Goal: Task Accomplishment & Management: Manage account settings

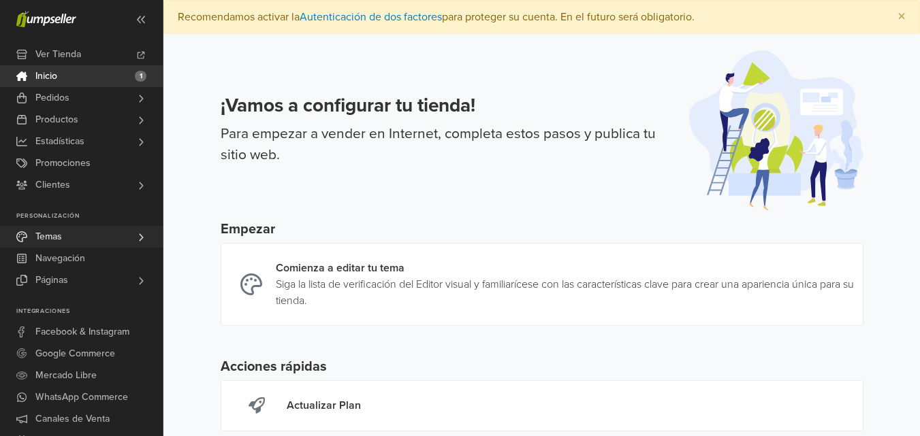
click at [57, 238] on span "Temas" at bounding box center [48, 237] width 27 height 22
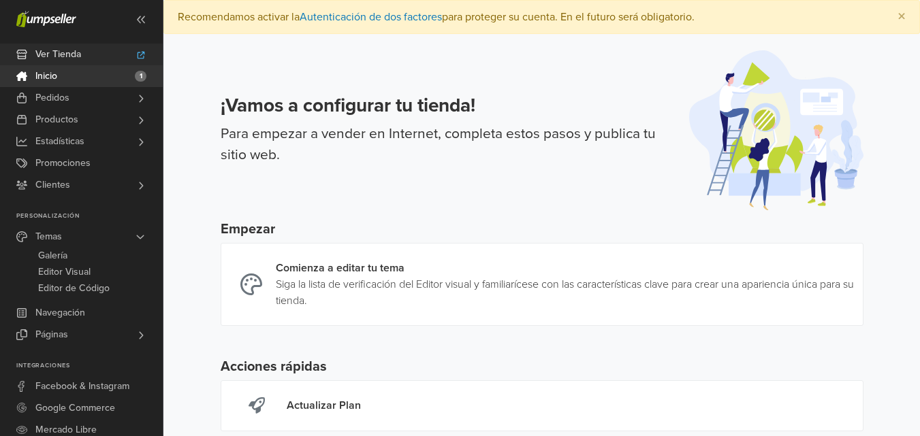
click at [79, 55] on span "Ver Tienda" at bounding box center [58, 55] width 46 height 22
click at [74, 272] on span "Editor Visual" at bounding box center [64, 272] width 52 height 16
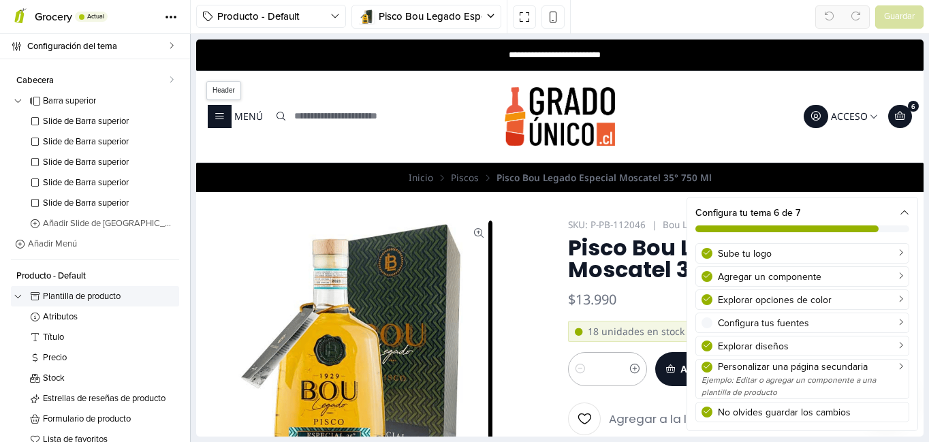
click at [556, 126] on img at bounding box center [559, 116] width 110 height 59
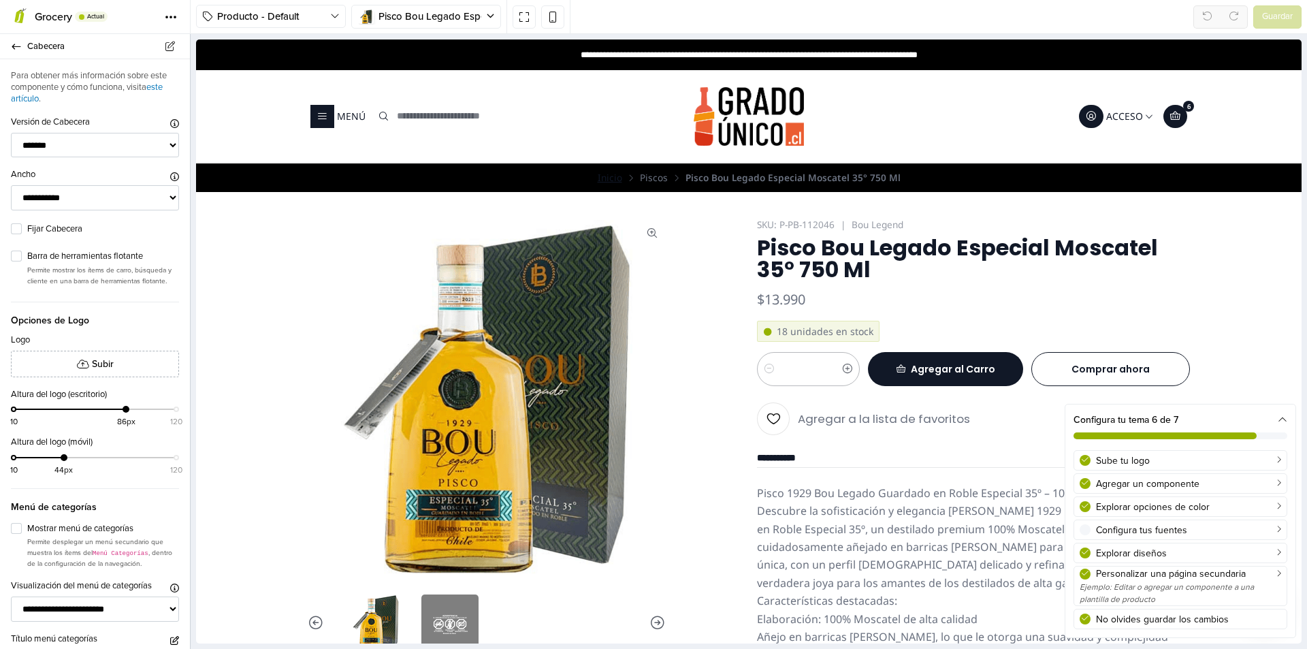
click at [607, 180] on link "Inicio" at bounding box center [610, 178] width 25 height 10
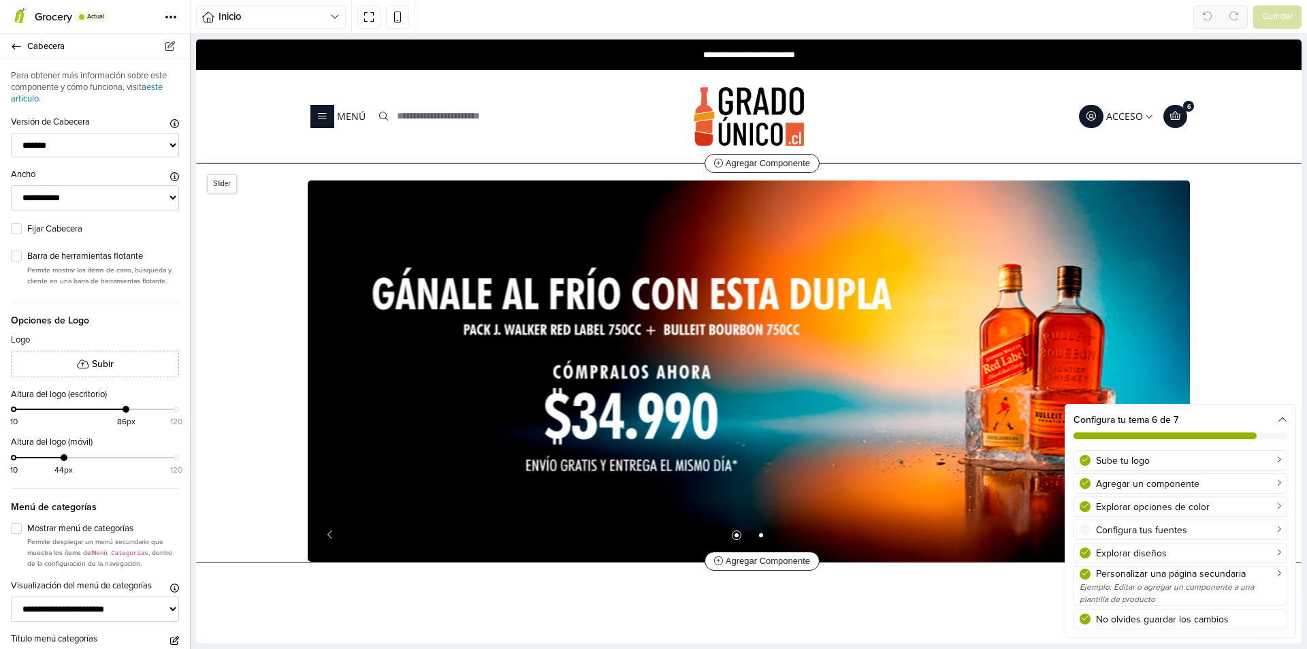
click at [504, 348] on div "1 / 2" at bounding box center [749, 370] width 850 height 381
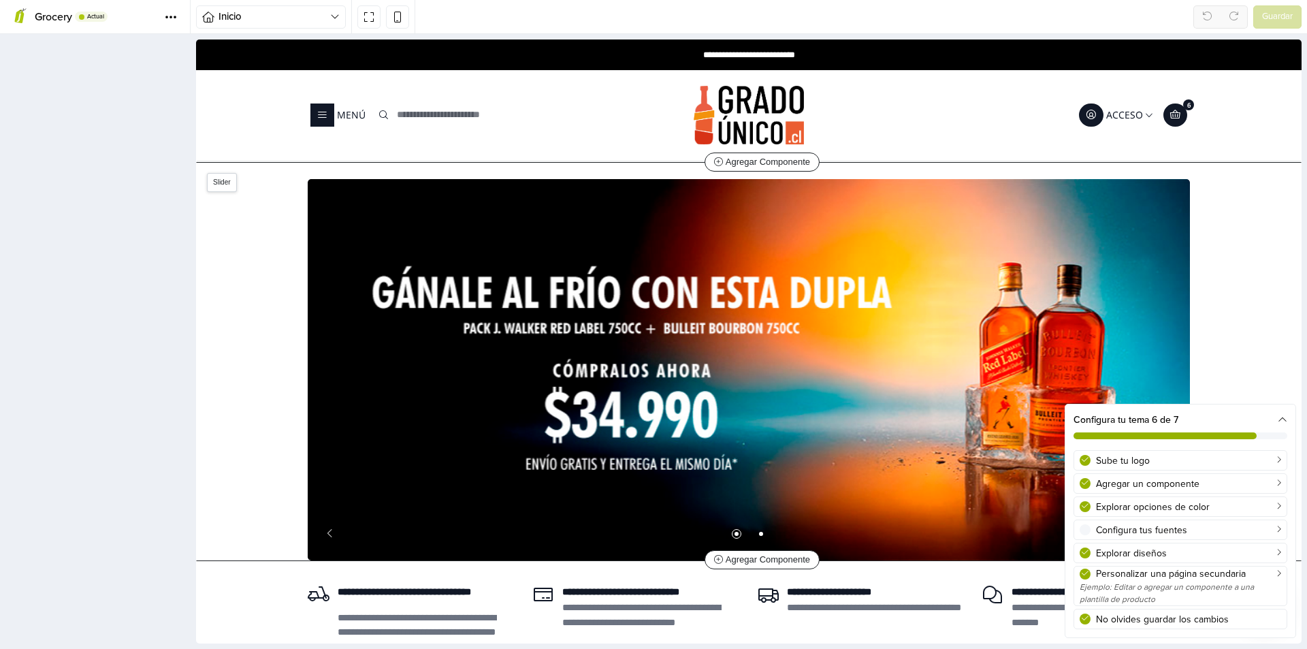
scroll to position [22, 0]
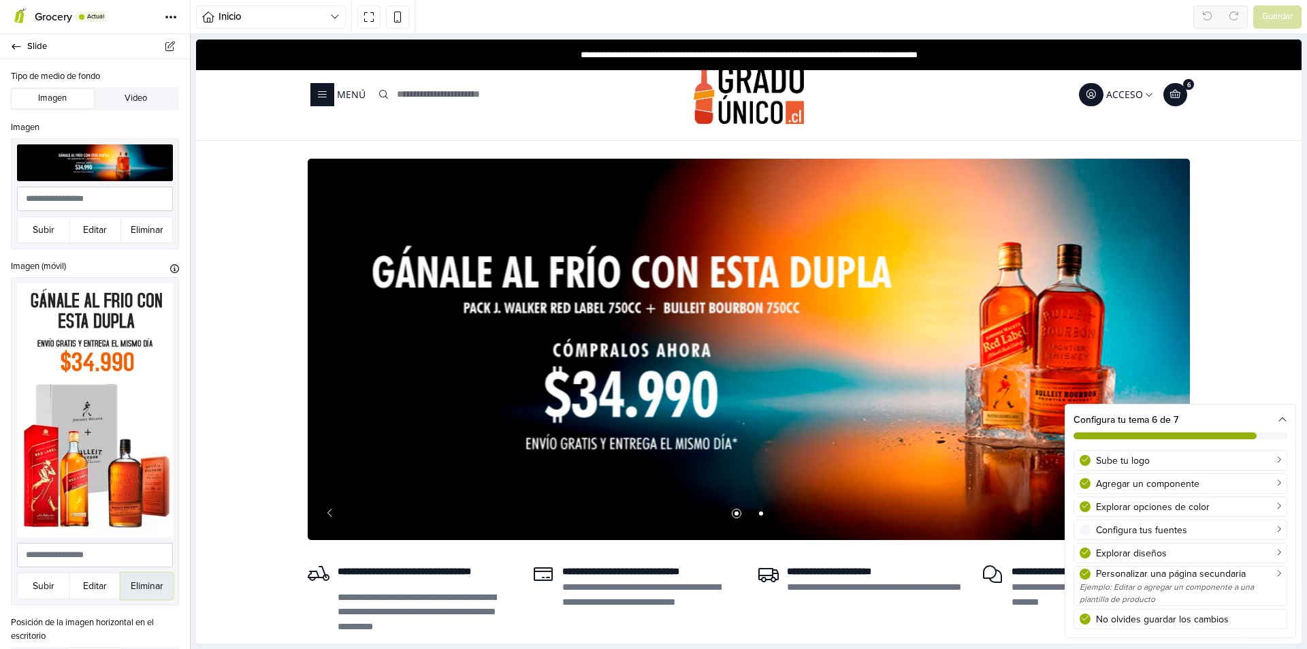
click at [127, 436] on button "Eliminar" at bounding box center [146, 586] width 52 height 27
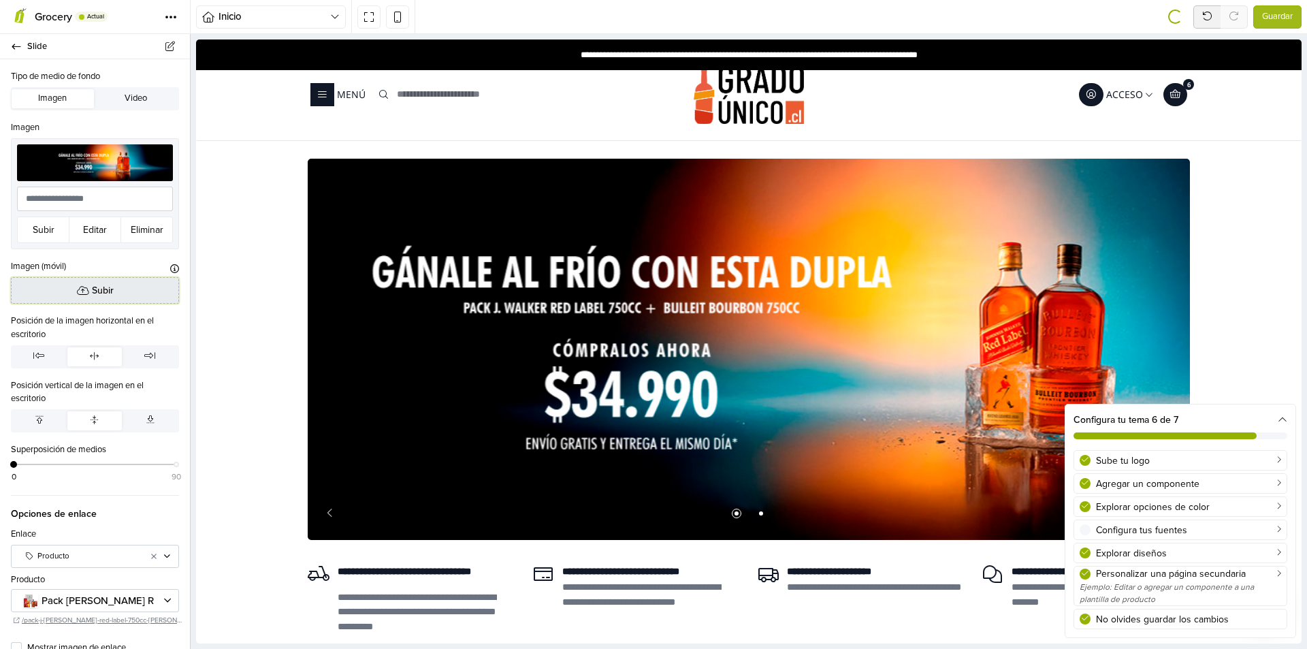
click at [103, 287] on span "Subir" at bounding box center [103, 290] width 22 height 14
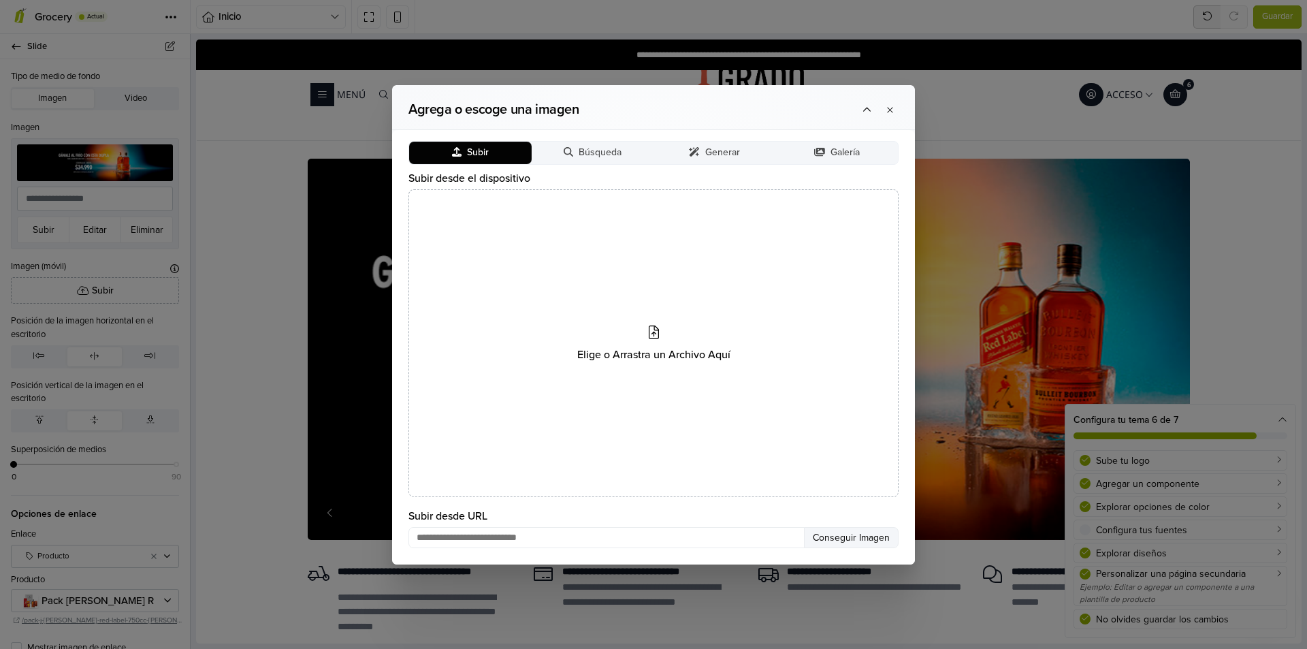
click at [490, 153] on button "Subir" at bounding box center [470, 153] width 123 height 22
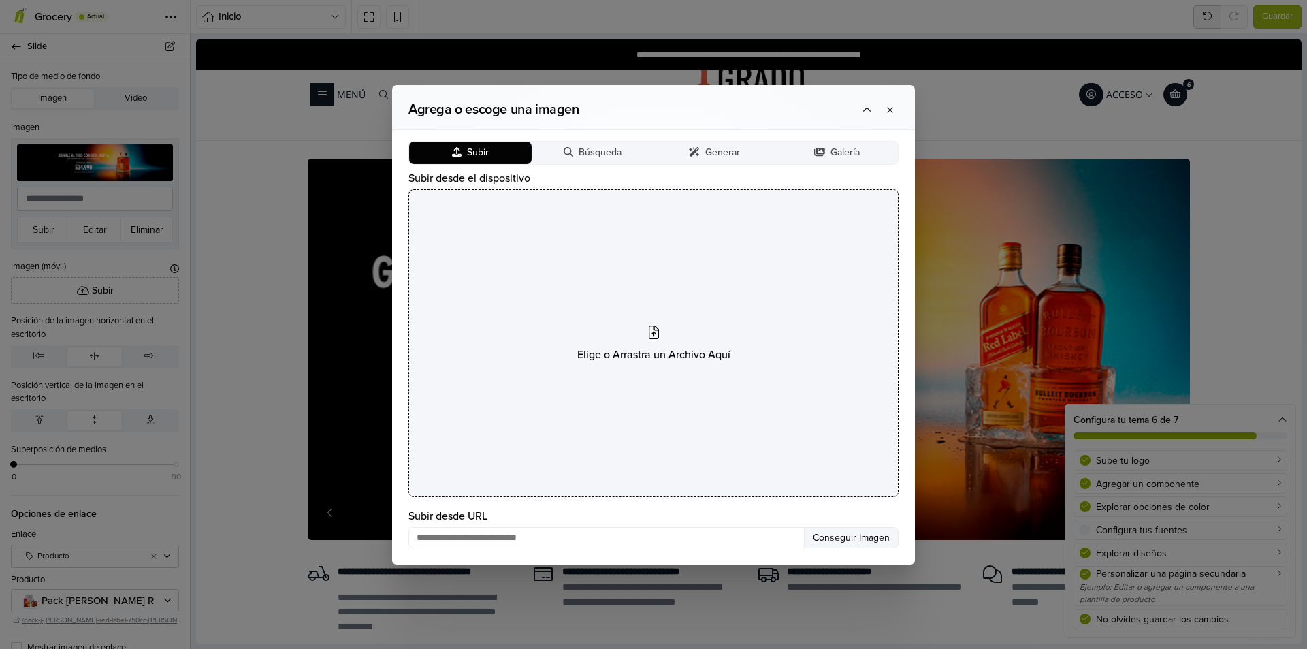
click at [669, 324] on div "Elige o Arrastra un Archivo Aquí" at bounding box center [653, 342] width 490 height 307
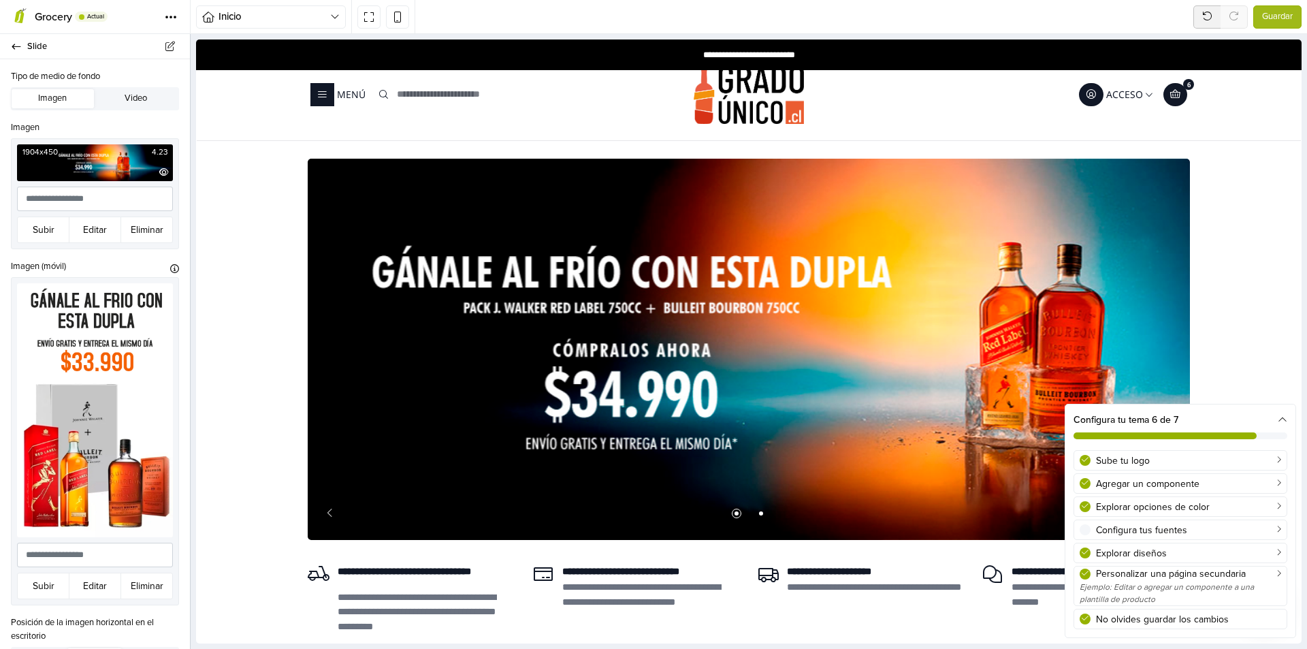
click at [71, 167] on img at bounding box center [95, 162] width 156 height 37
click at [144, 229] on button "Eliminar" at bounding box center [146, 229] width 52 height 27
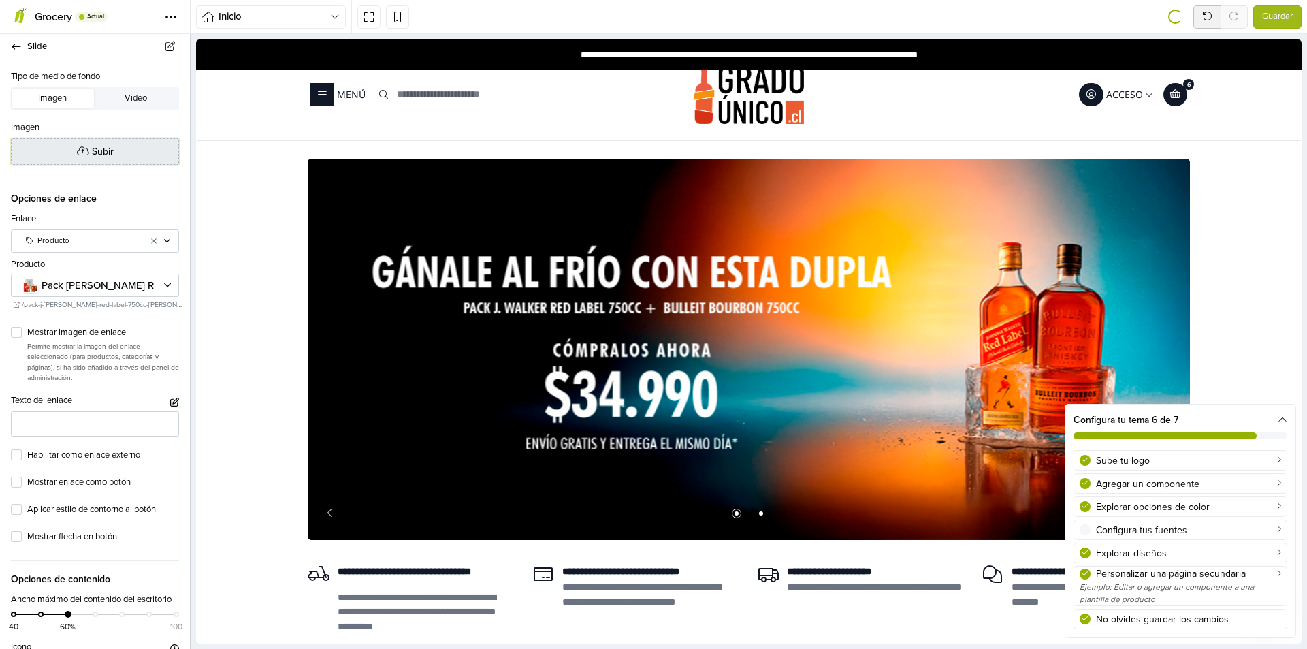
click at [89, 159] on button "Subir" at bounding box center [95, 151] width 168 height 27
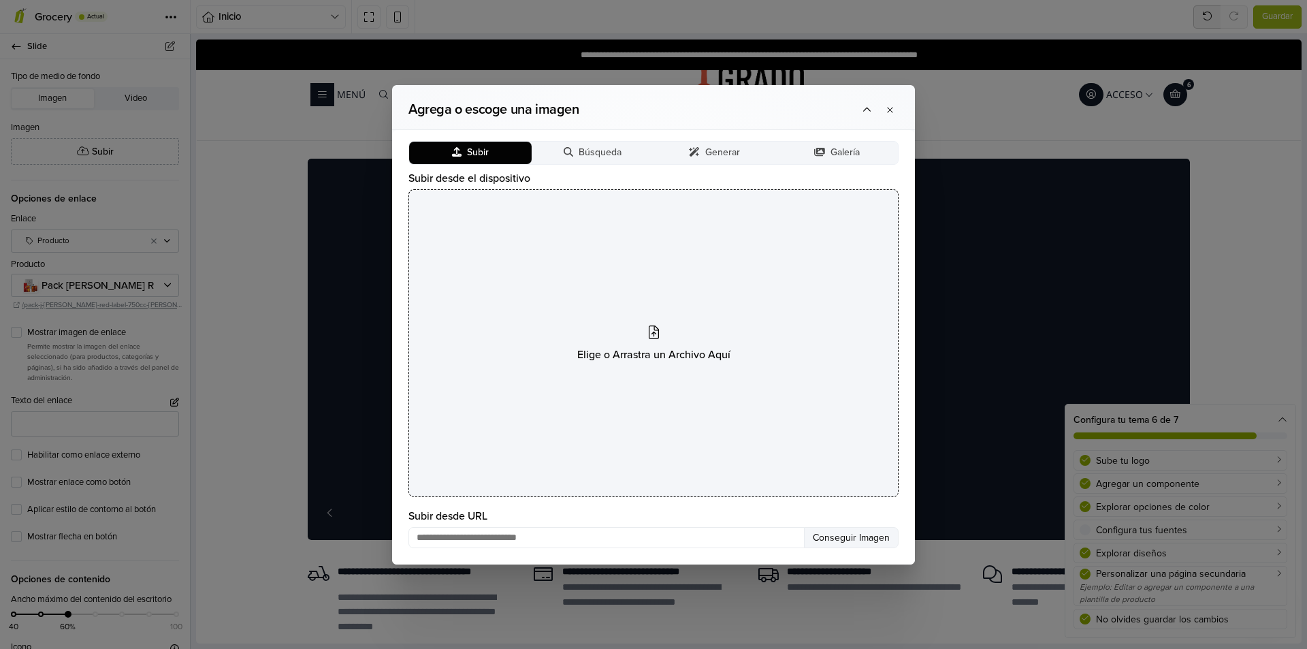
click at [707, 342] on div "Elige o Arrastra un Archivo Aquí" at bounding box center [653, 342] width 490 height 307
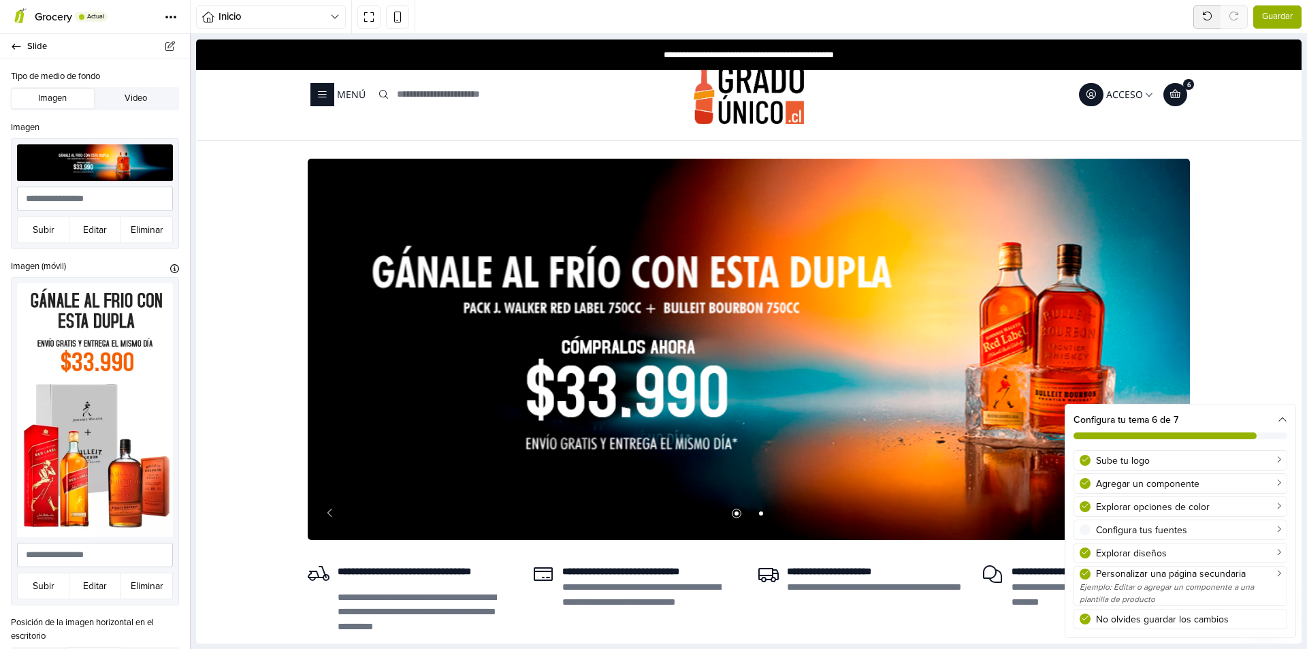
click at [929, 10] on span "Guardar" at bounding box center [1277, 17] width 31 height 14
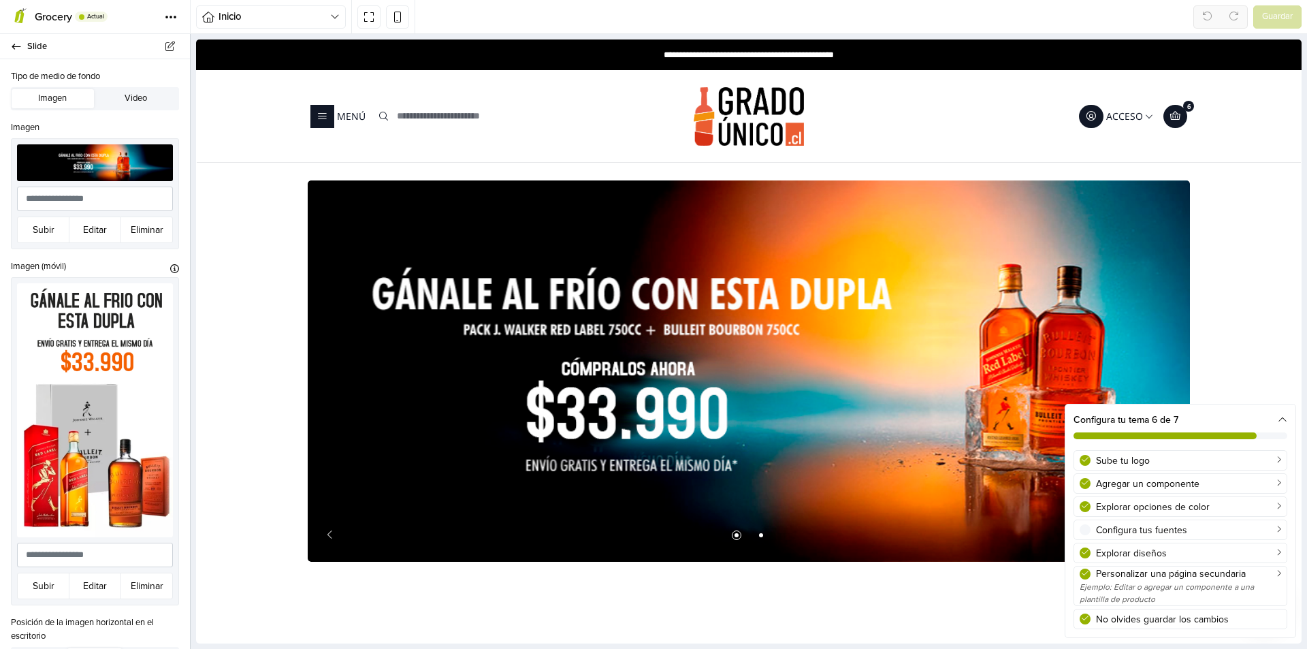
scroll to position [0, 0]
click at [592, 56] on div "**********" at bounding box center [749, 54] width 882 height 31
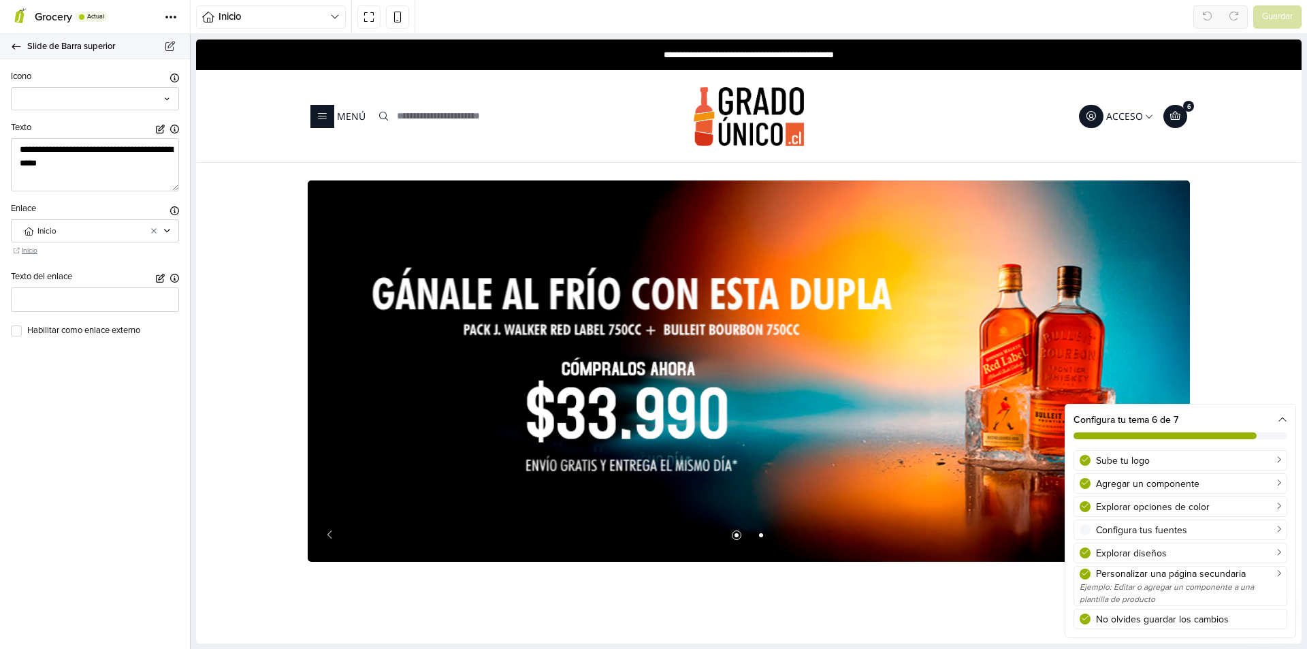
click at [12, 44] on icon at bounding box center [16, 46] width 11 height 9
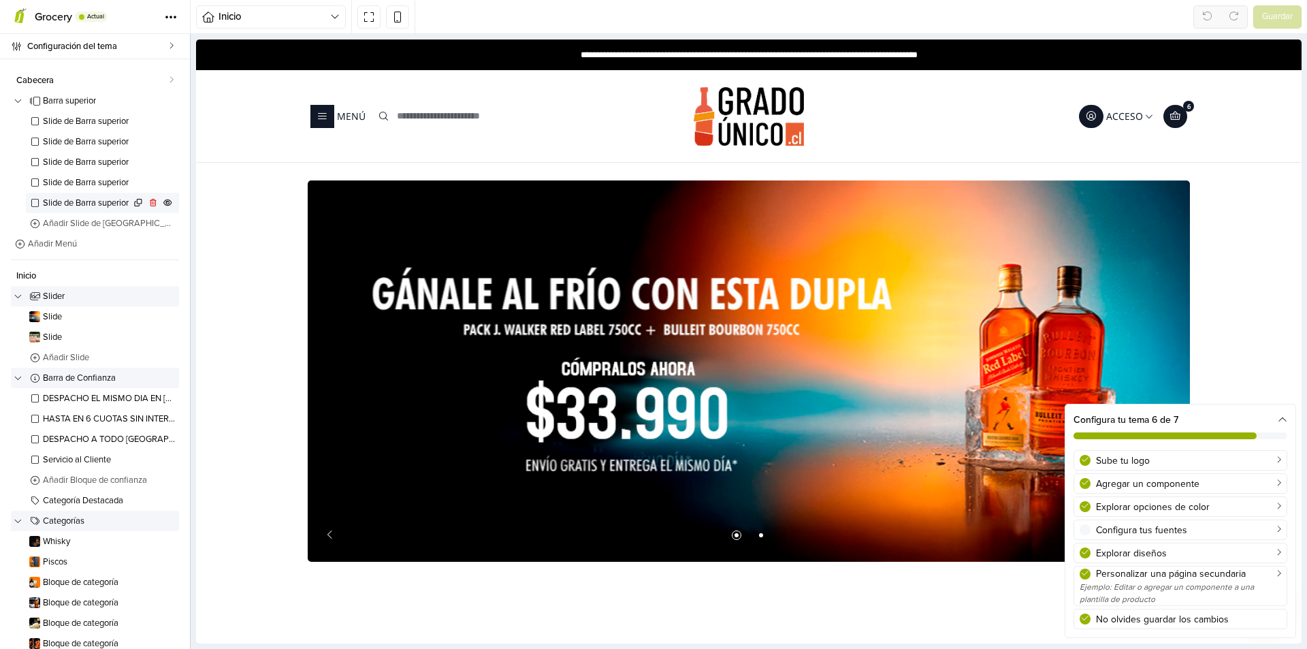
click at [77, 202] on span "Slide de Barra superior" at bounding box center [87, 203] width 88 height 9
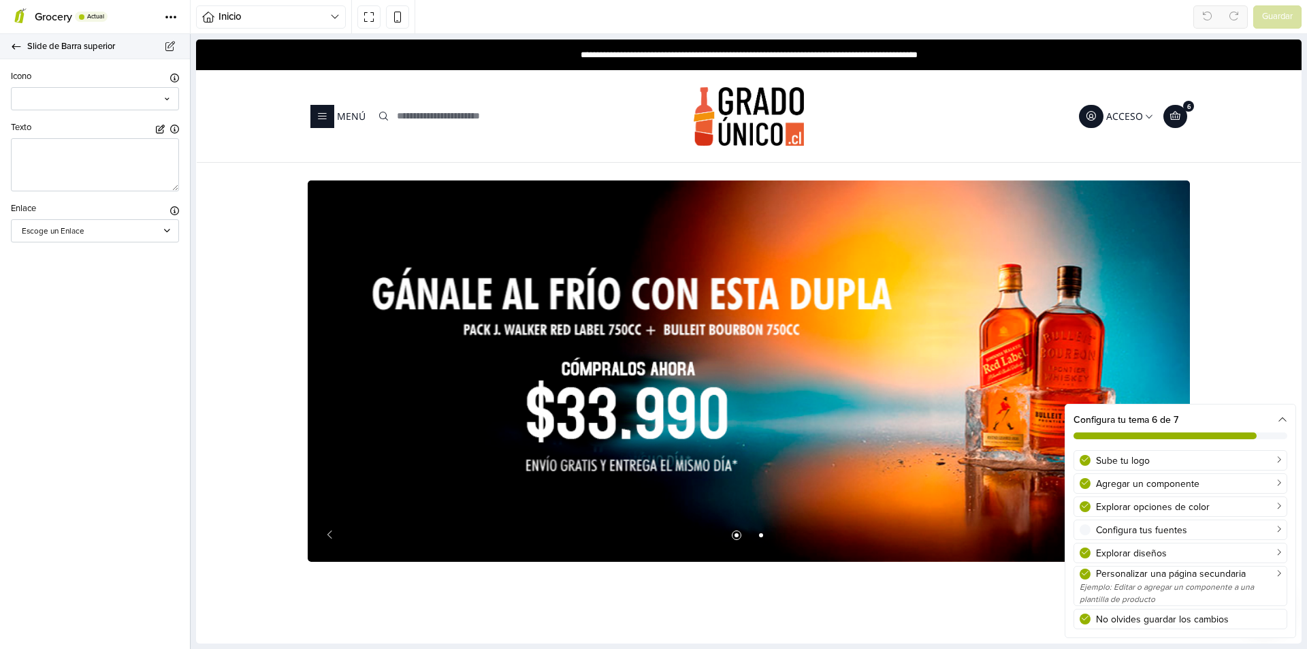
click at [18, 46] on icon at bounding box center [16, 46] width 11 height 9
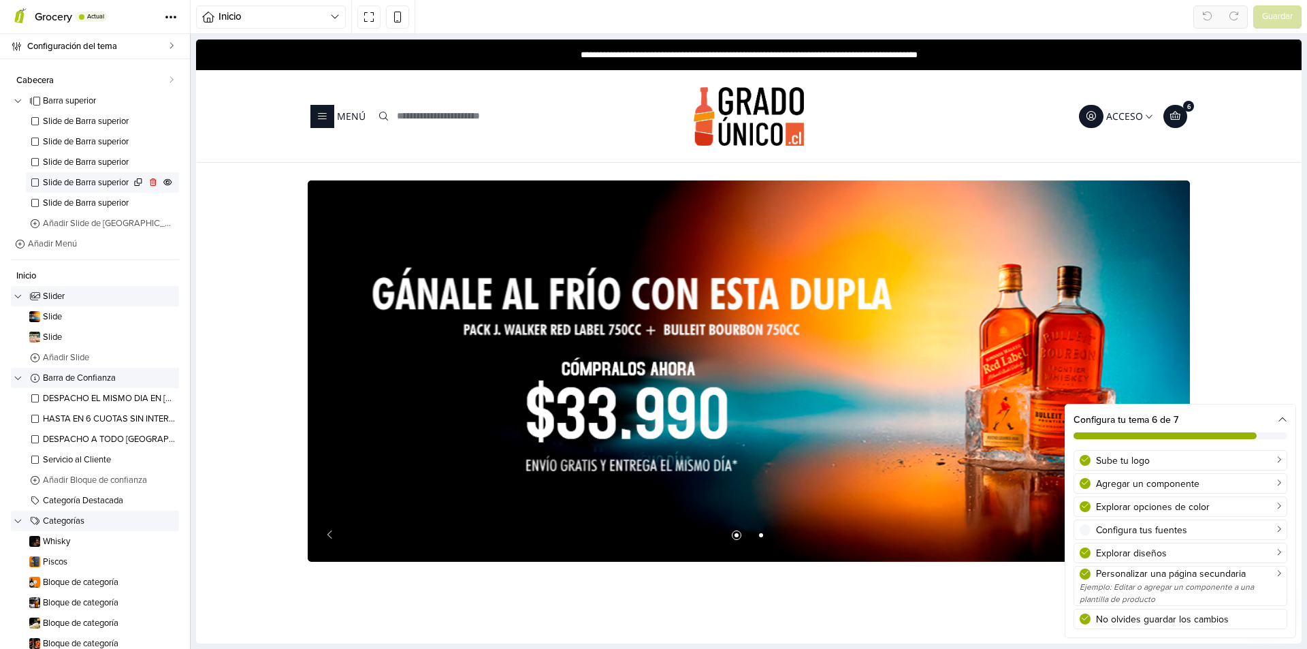
click at [101, 183] on span "Slide de Barra superior" at bounding box center [87, 182] width 88 height 9
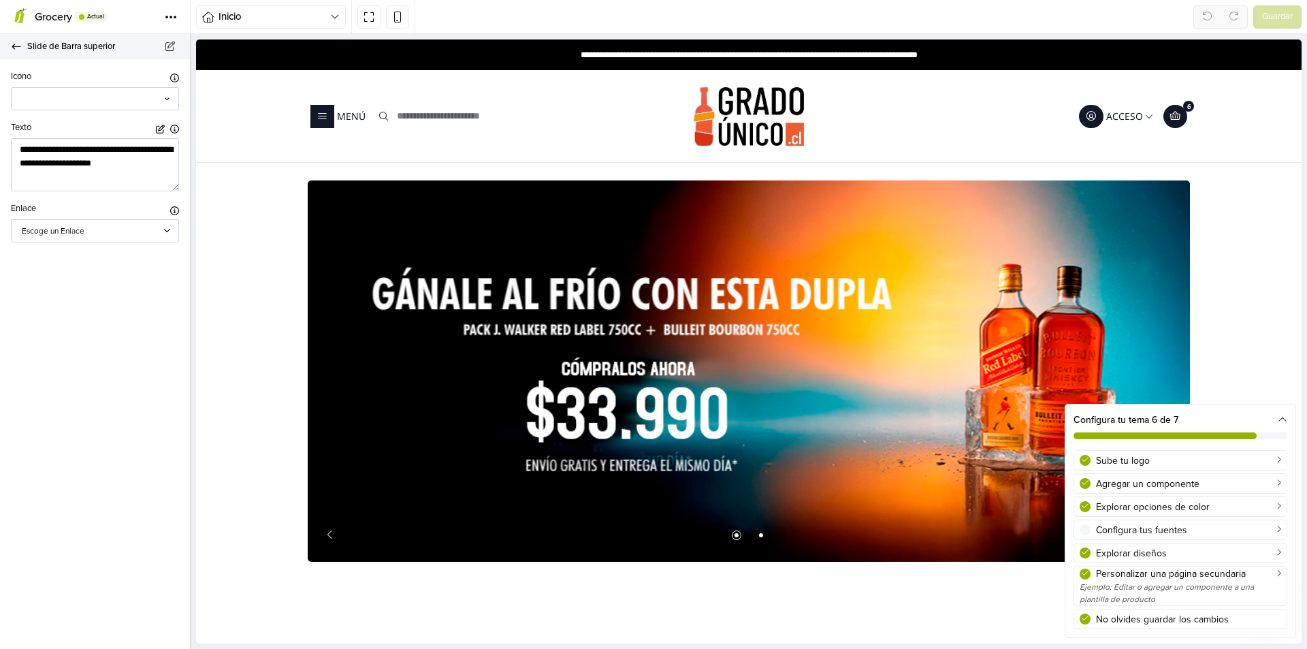
click at [11, 44] on icon at bounding box center [16, 46] width 11 height 9
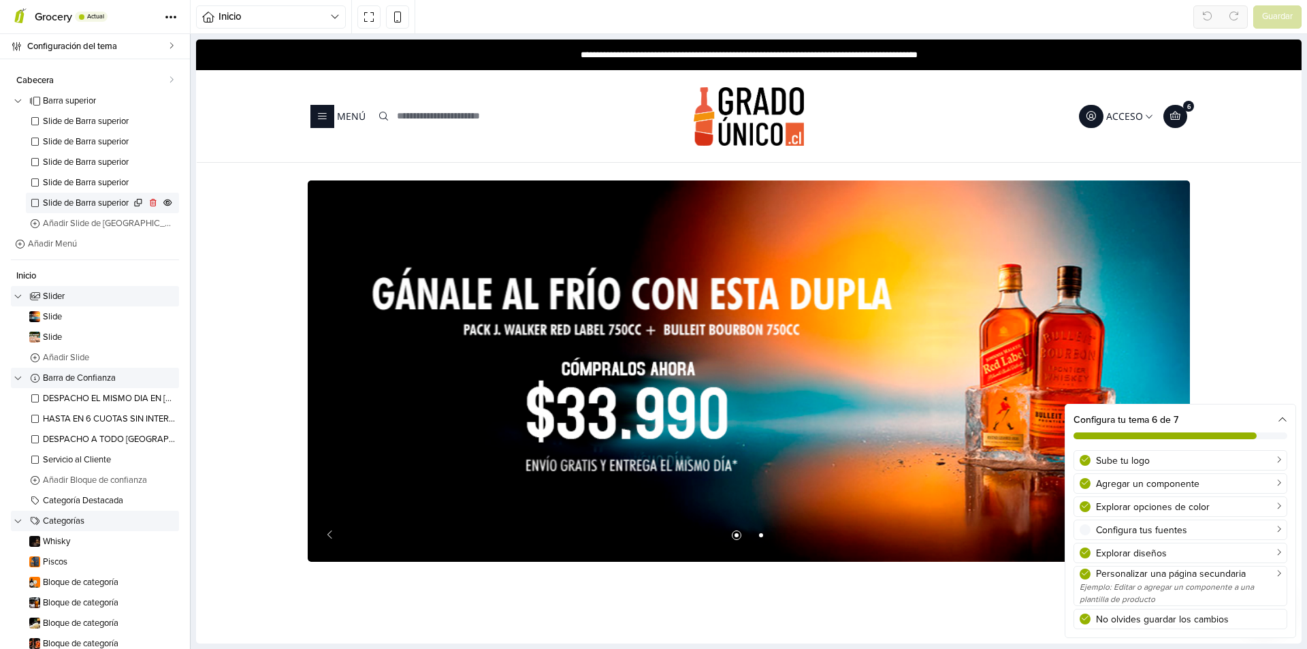
click at [78, 199] on span "Slide de Barra superior" at bounding box center [87, 203] width 88 height 9
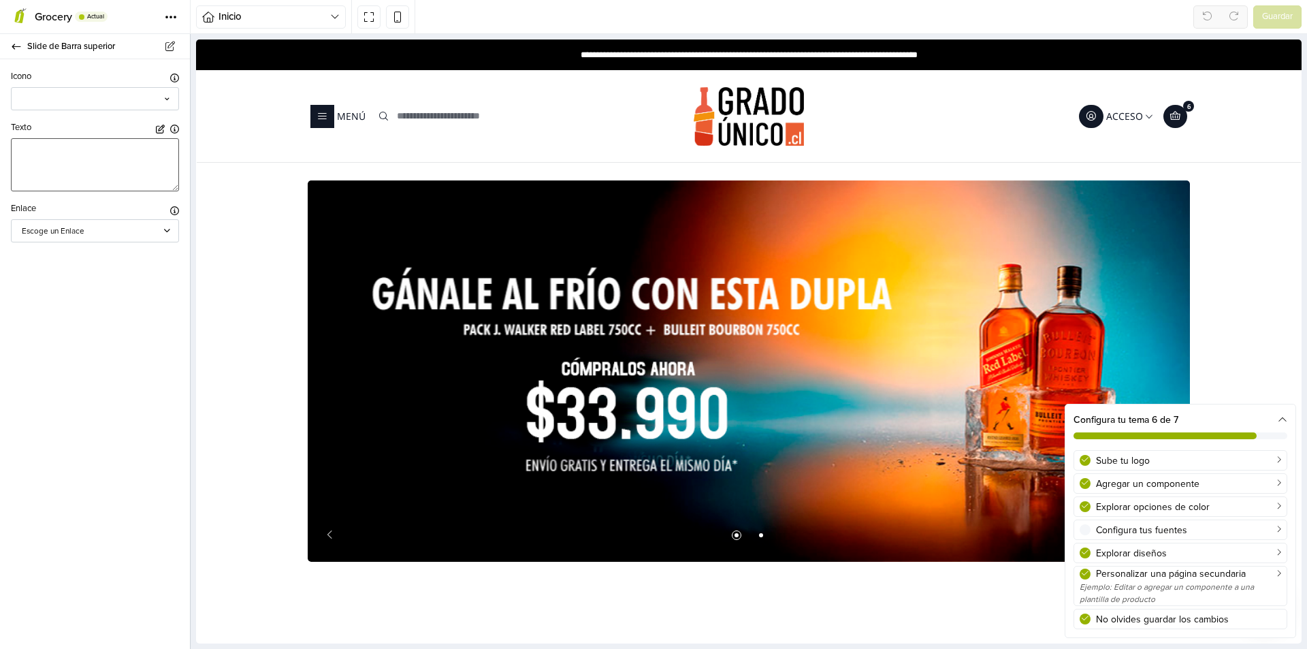
click at [76, 162] on textarea at bounding box center [95, 164] width 168 height 53
click at [160, 127] on icon "button" at bounding box center [160, 129] width 9 height 9
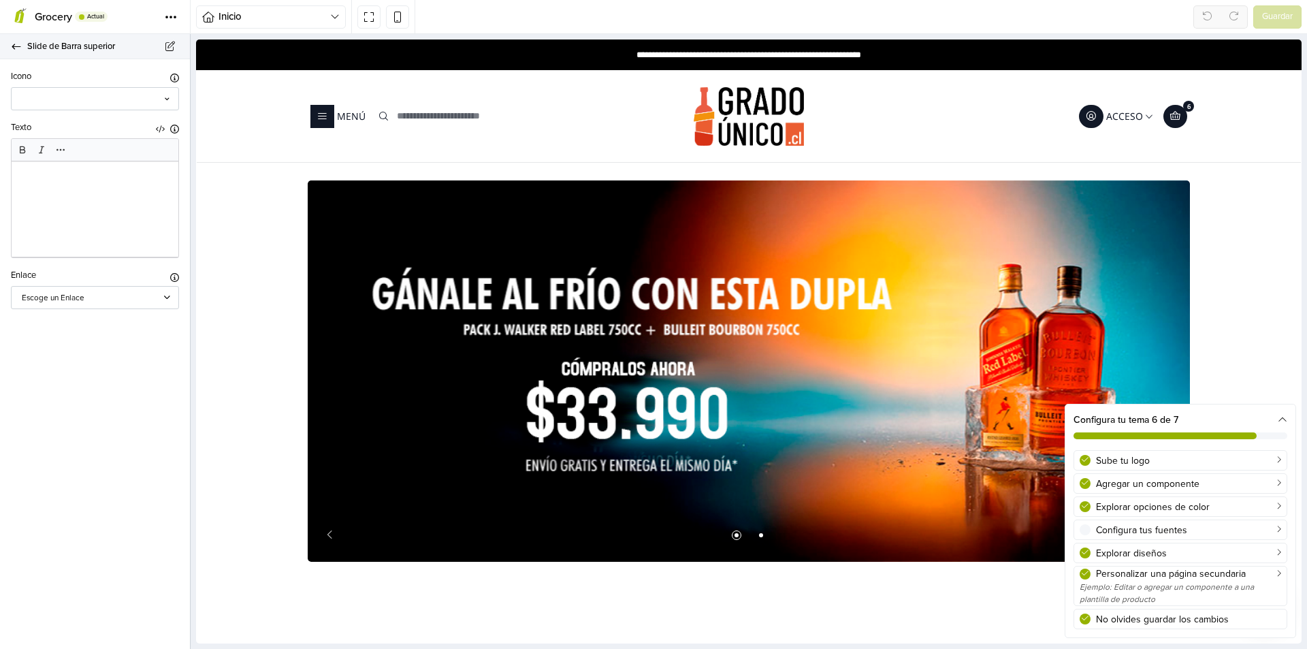
click at [19, 41] on link "Slide de Barra superior" at bounding box center [95, 46] width 190 height 25
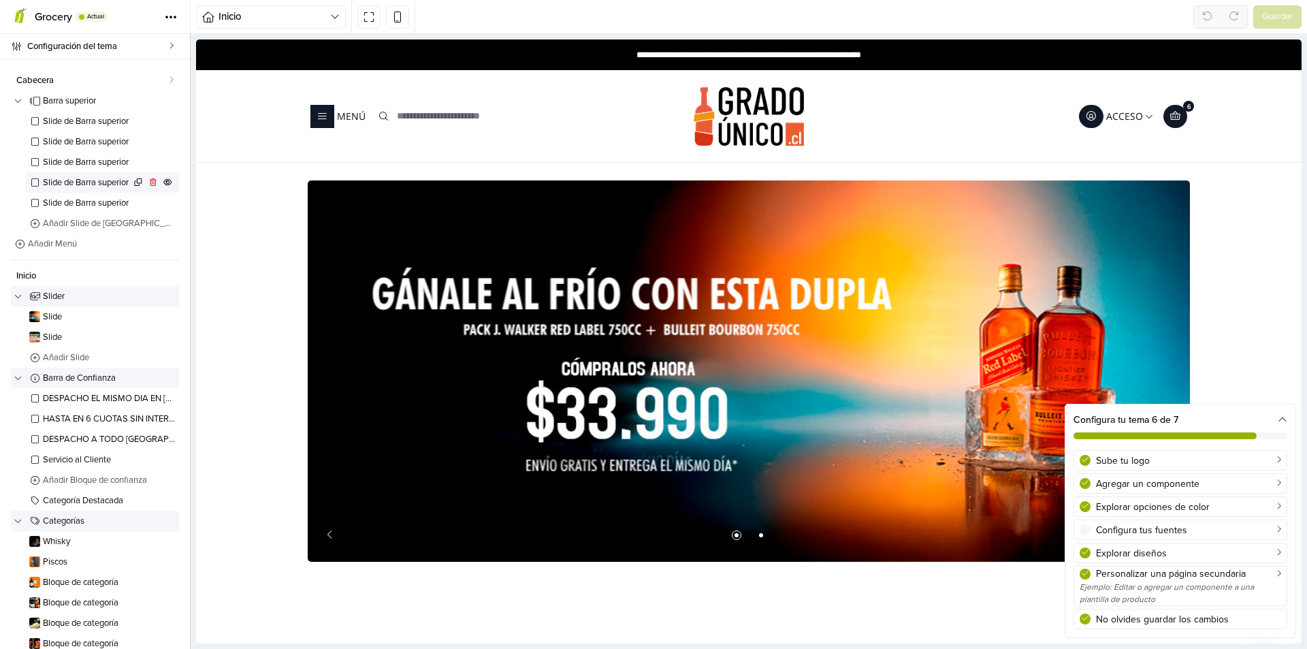
click at [86, 184] on span "Slide de Barra superior" at bounding box center [87, 182] width 88 height 9
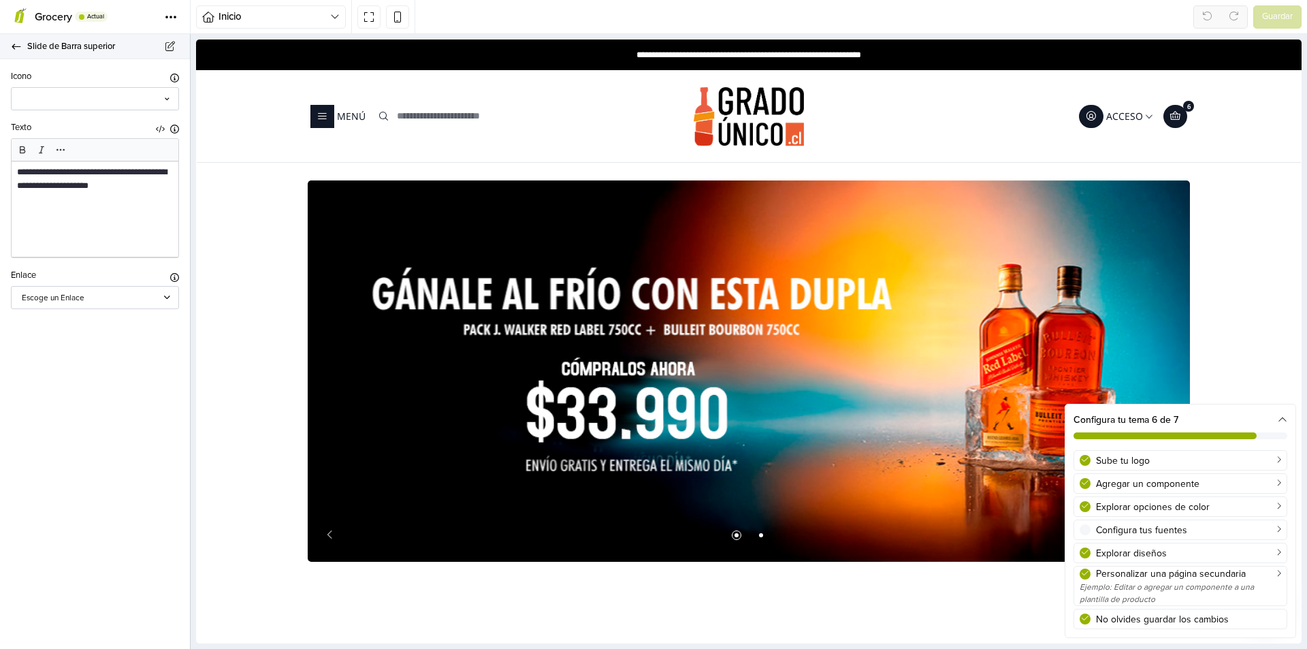
click at [16, 46] on icon at bounding box center [16, 46] width 11 height 9
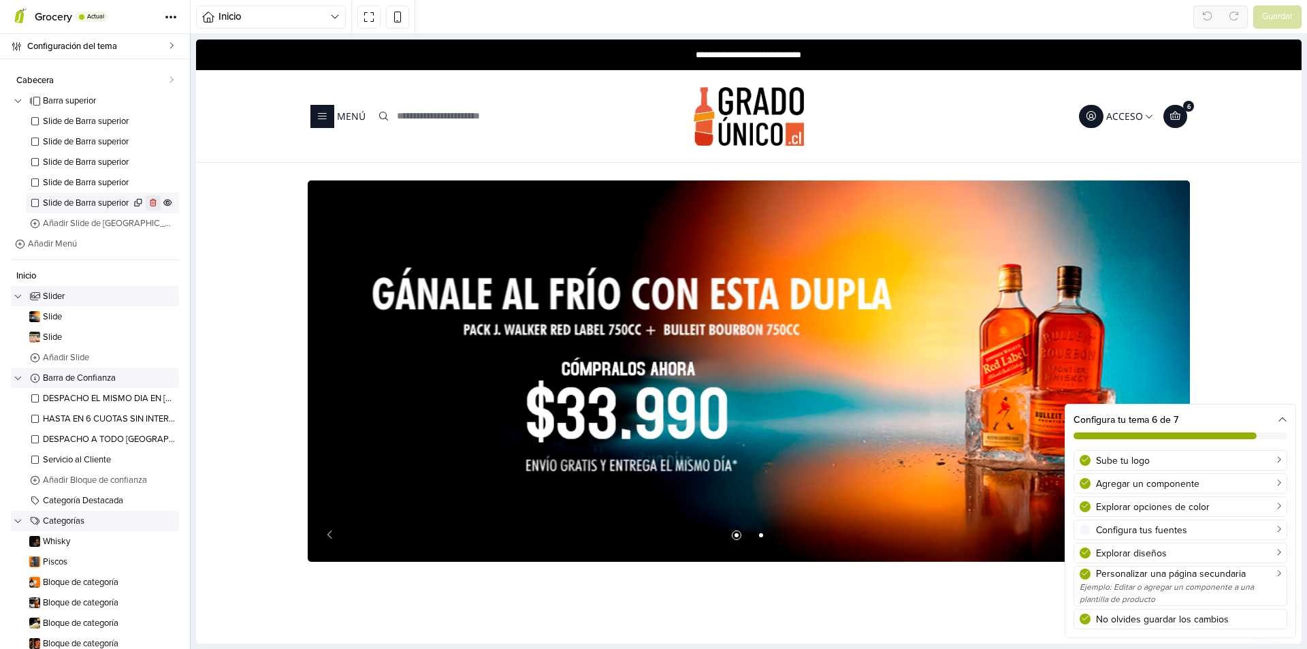
click at [150, 204] on icon at bounding box center [153, 203] width 7 height 8
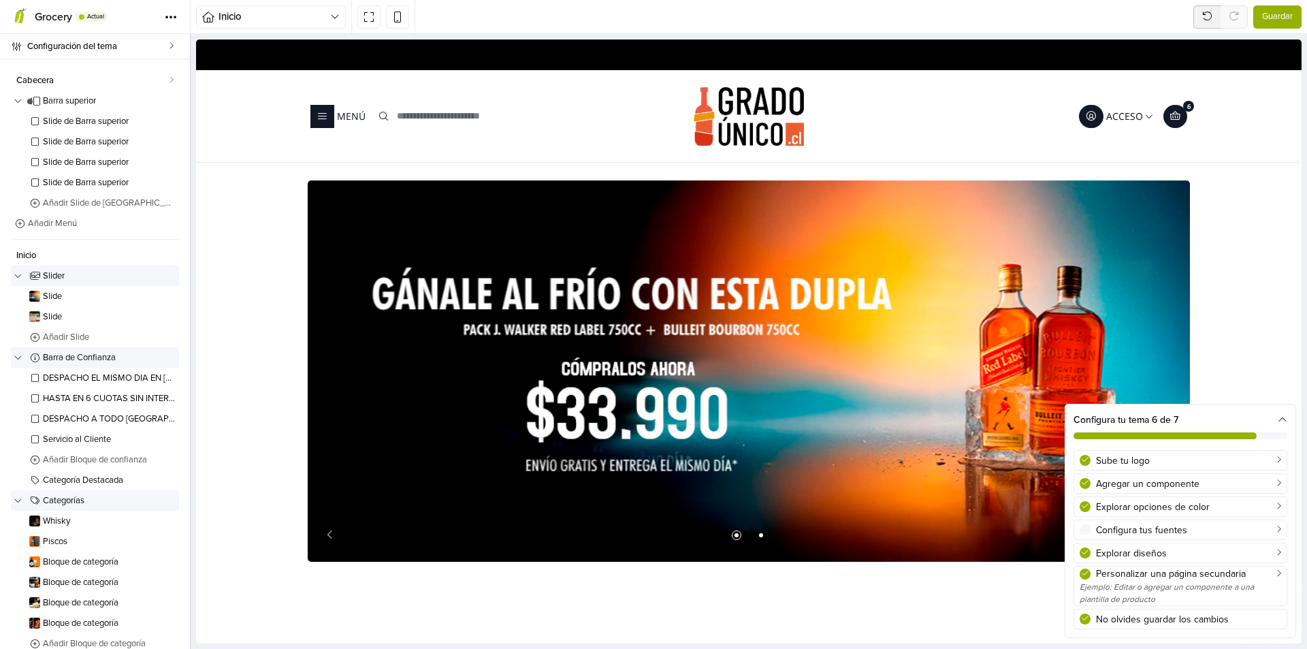
click at [929, 16] on span "Guardar" at bounding box center [1277, 17] width 31 height 14
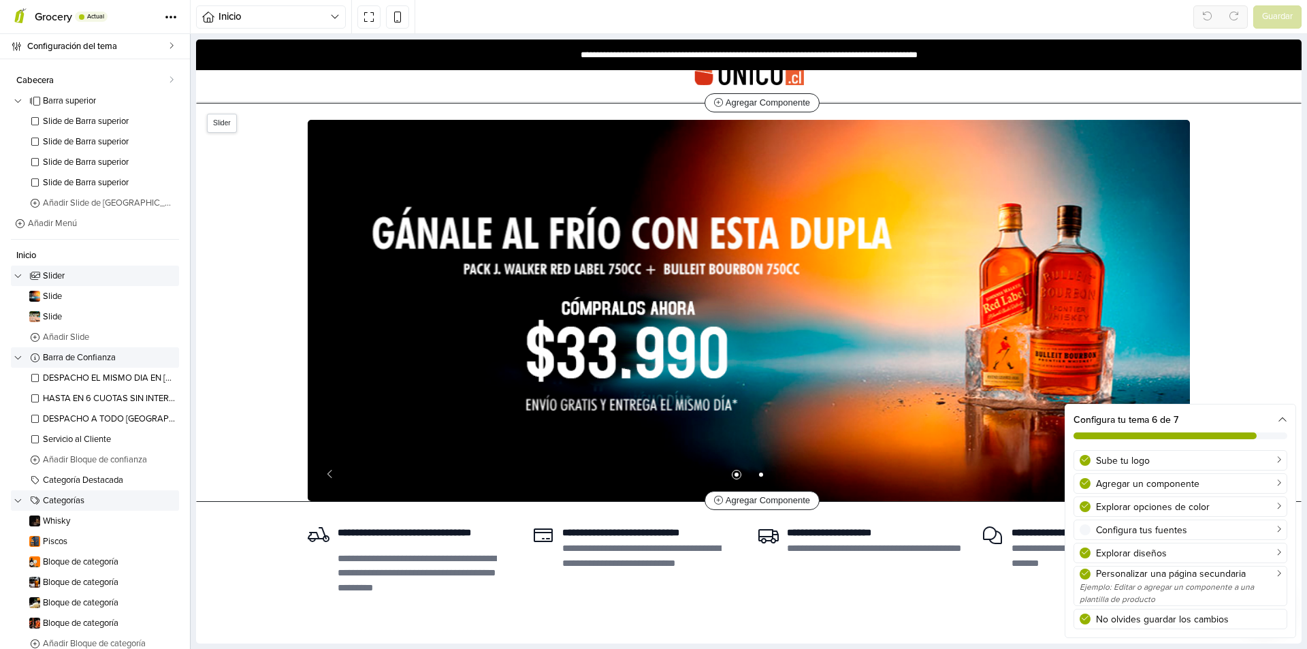
scroll to position [340, 0]
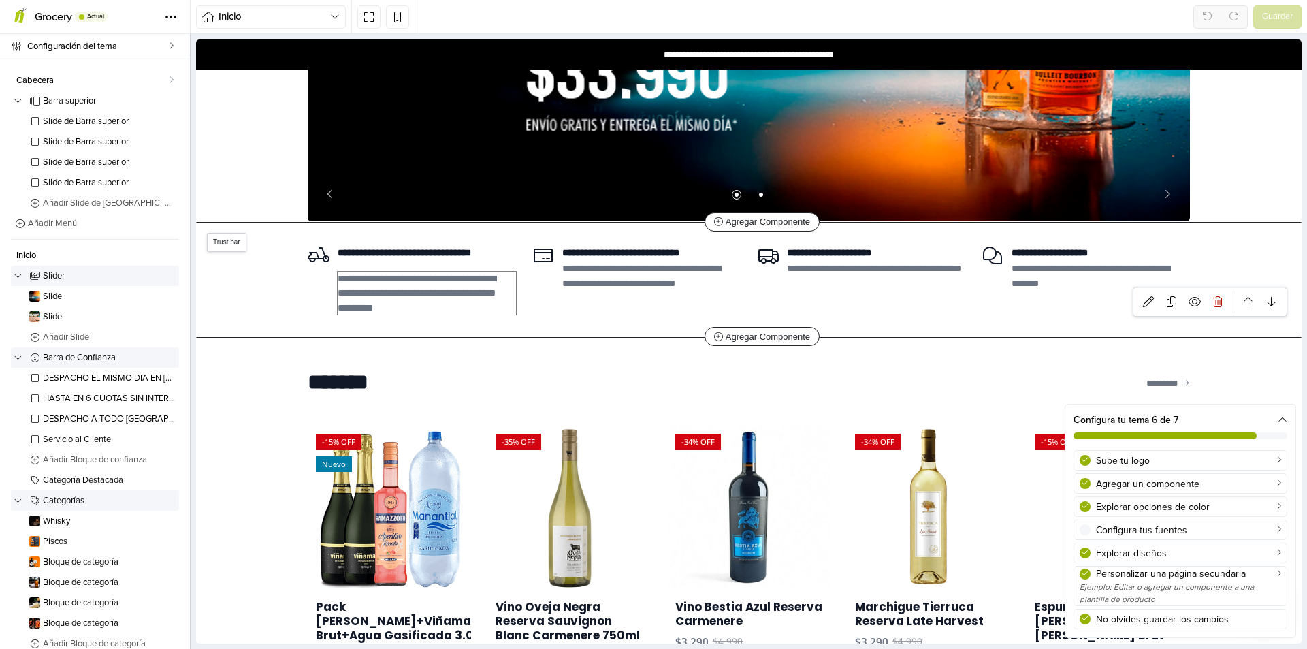
click at [380, 279] on div "**********" at bounding box center [427, 294] width 178 height 44
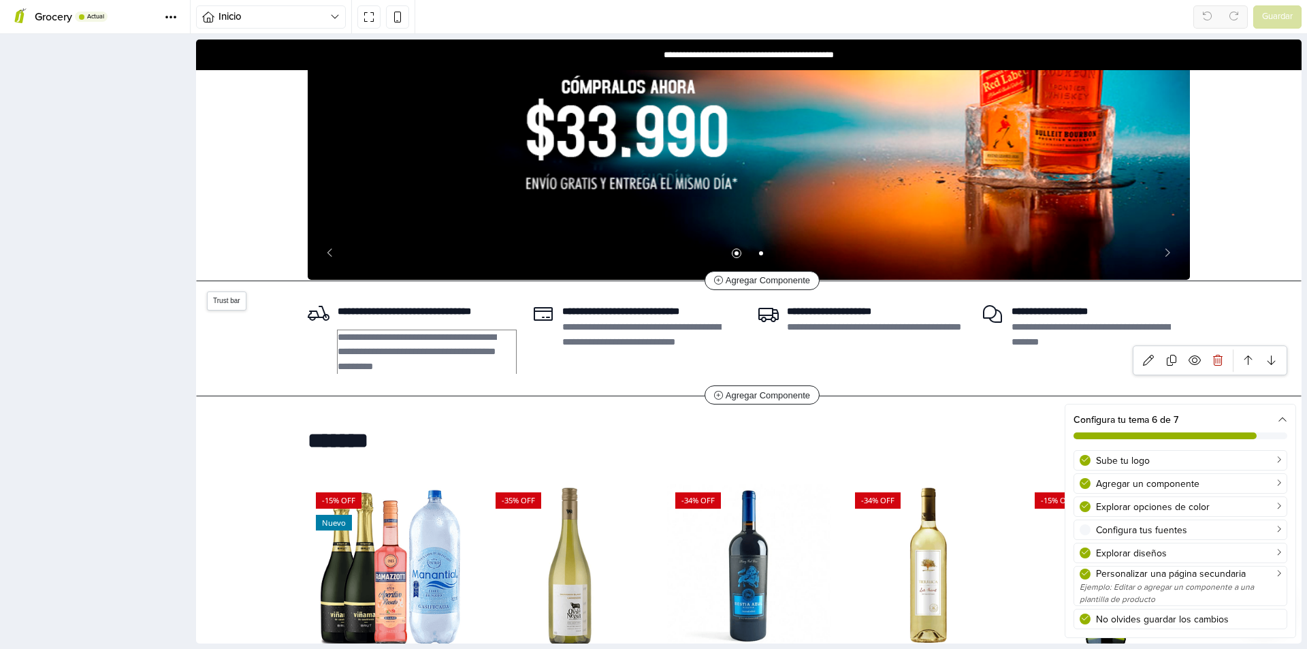
scroll to position [279, 0]
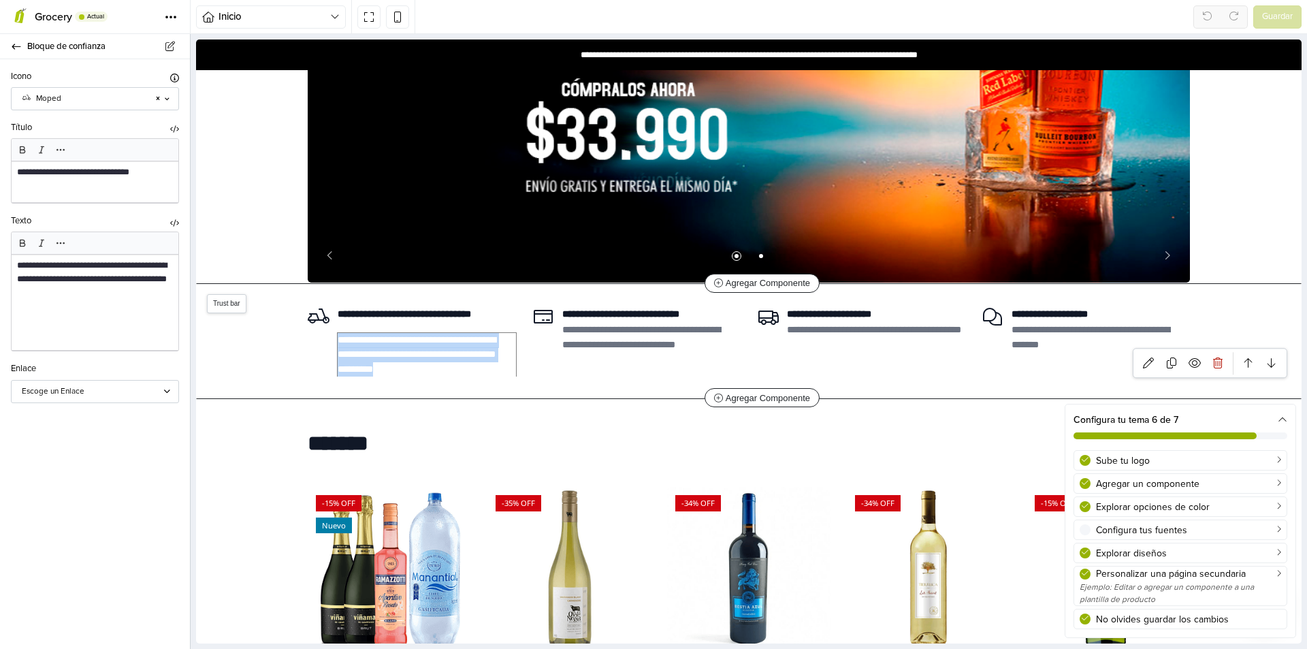
drag, startPoint x: 334, startPoint y: 338, endPoint x: 420, endPoint y: 372, distance: 92.0
click at [420, 372] on div "**********" at bounding box center [427, 355] width 178 height 44
paste div "1 / 4"
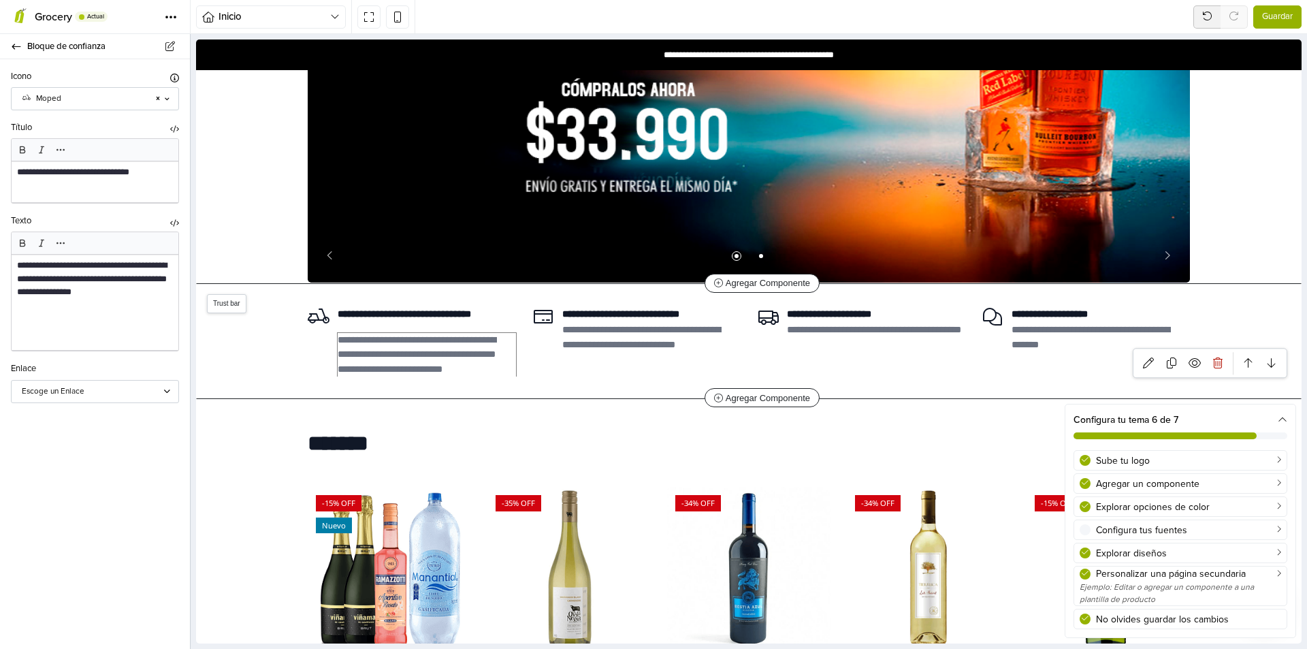
click at [485, 371] on div "**********" at bounding box center [427, 355] width 178 height 44
type textarea "**********"
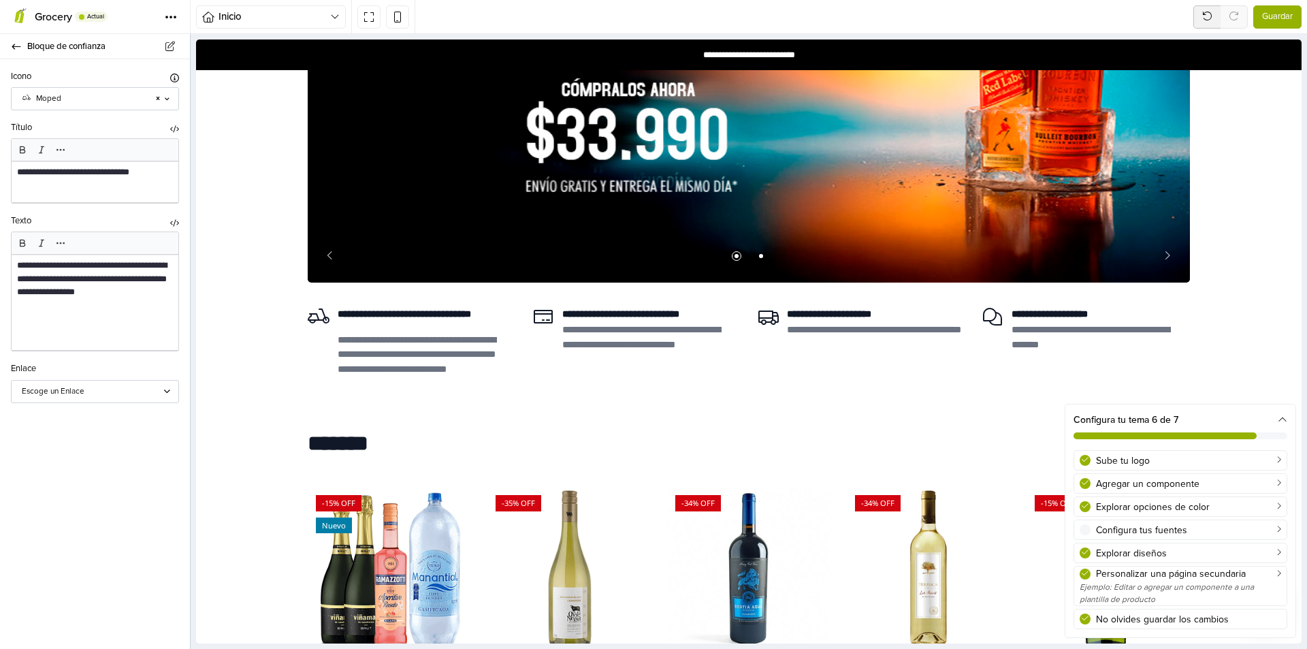
click at [929, 16] on span "Guardar" at bounding box center [1277, 17] width 31 height 14
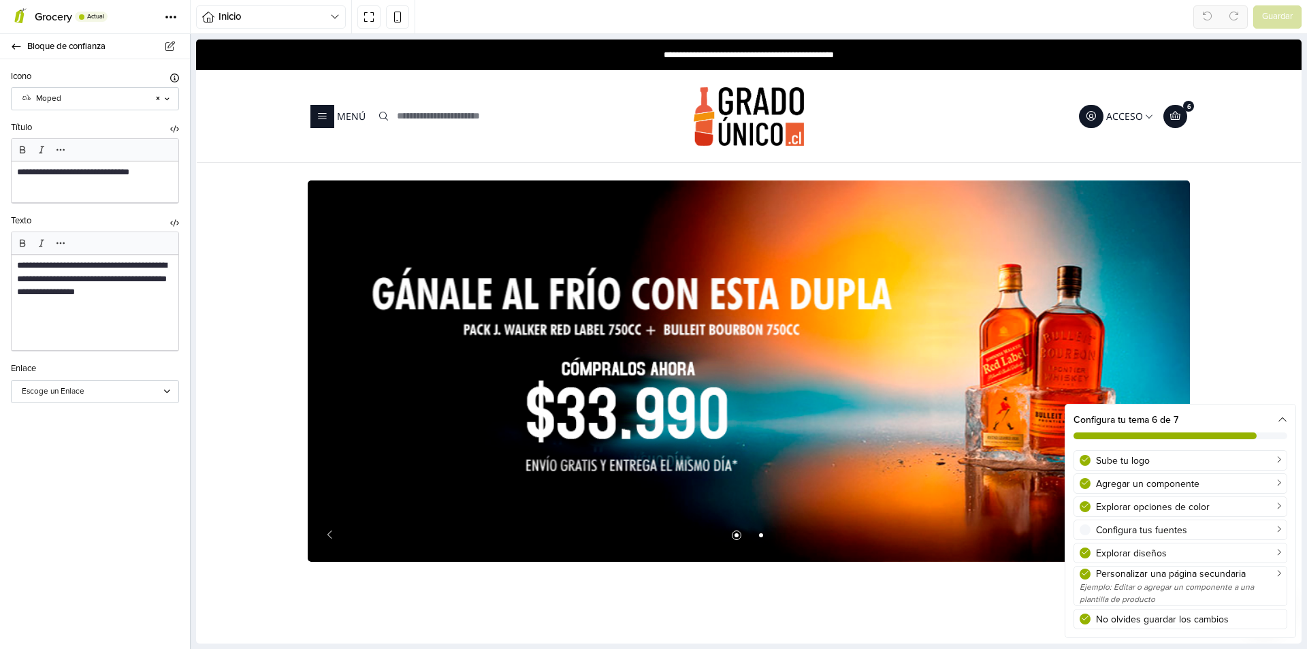
scroll to position [0, 0]
